Goal: Task Accomplishment & Management: Complete application form

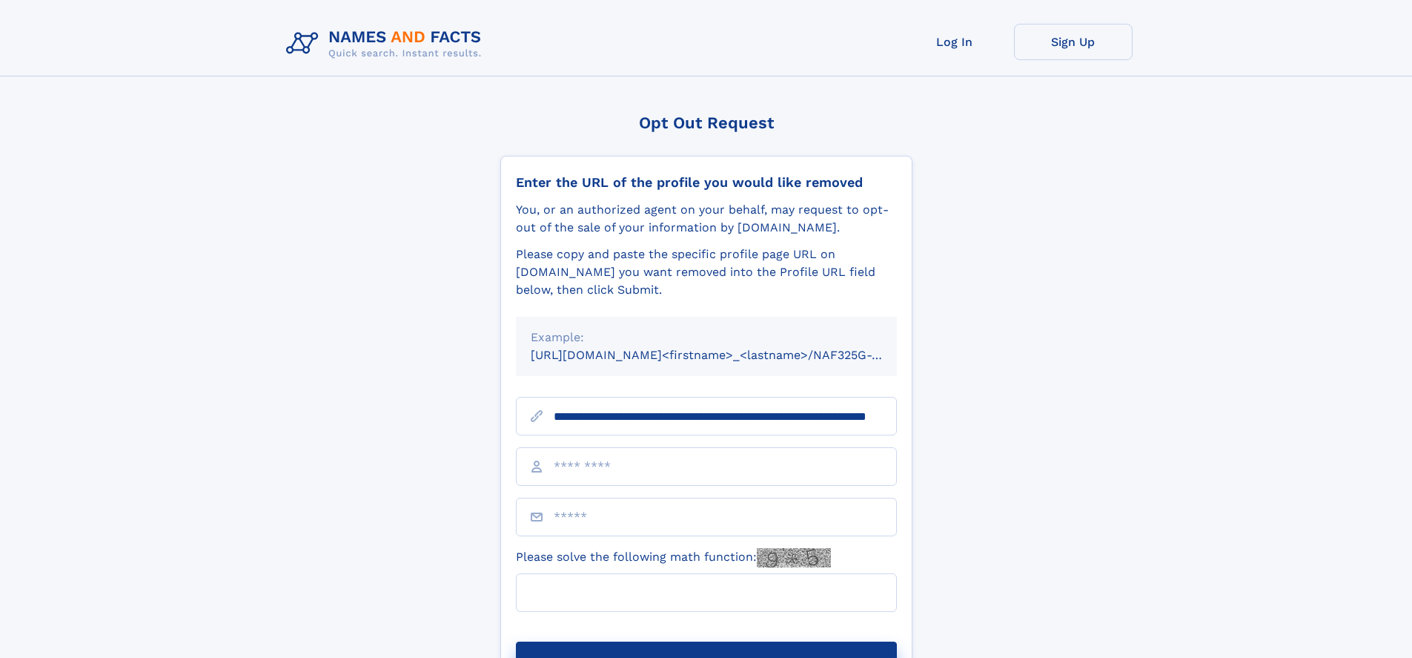
scroll to position [0, 130]
type input "**********"
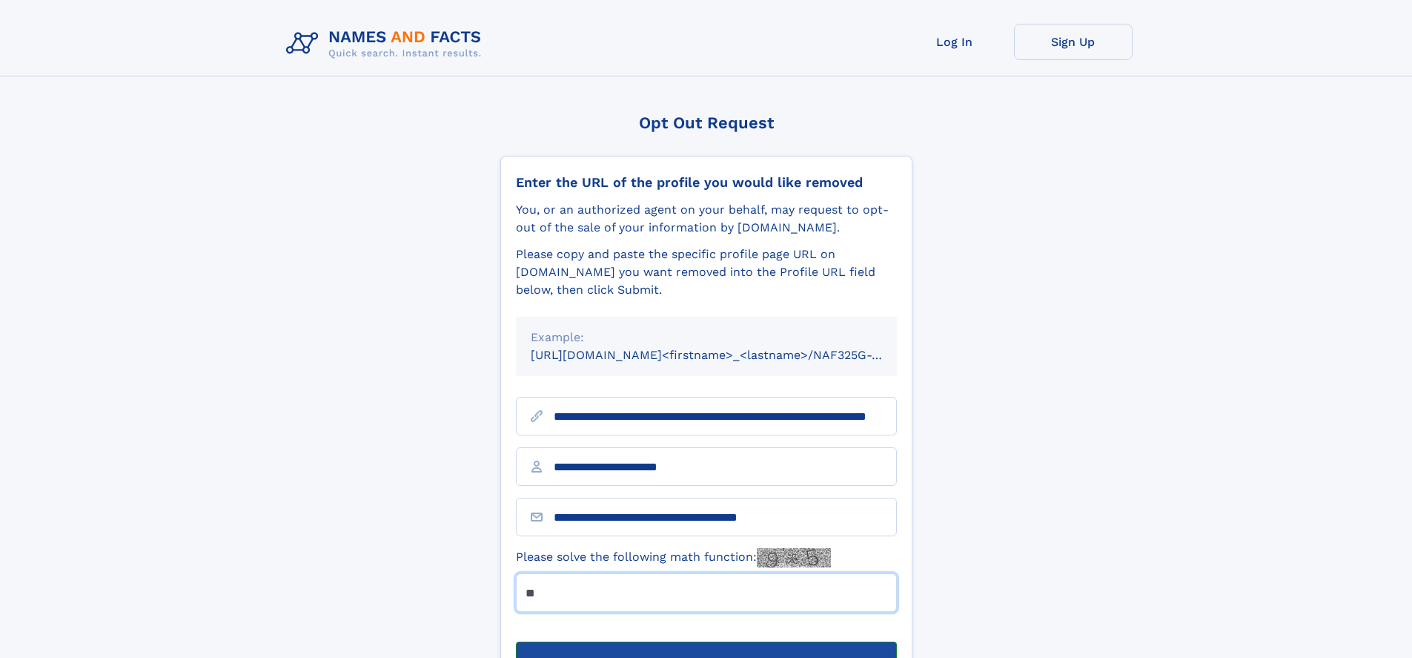
type input "**"
click at [706, 641] on button "Submit Opt Out Request" at bounding box center [706, 664] width 381 height 47
